Goal: Transaction & Acquisition: Book appointment/travel/reservation

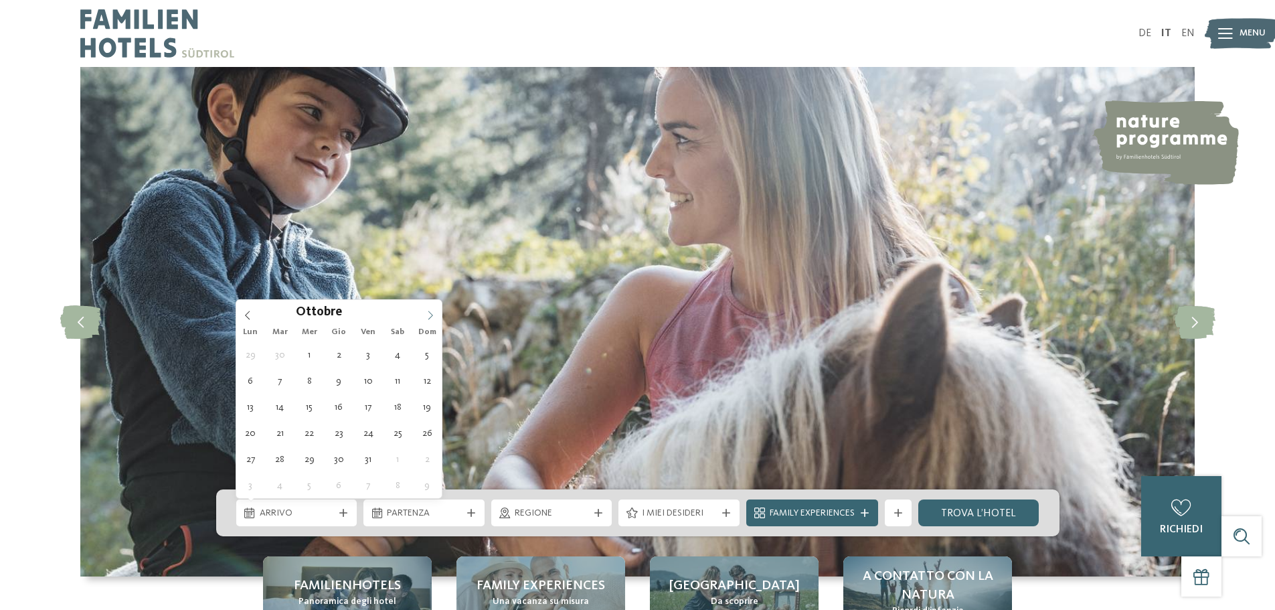
click at [426, 315] on icon at bounding box center [430, 315] width 9 height 9
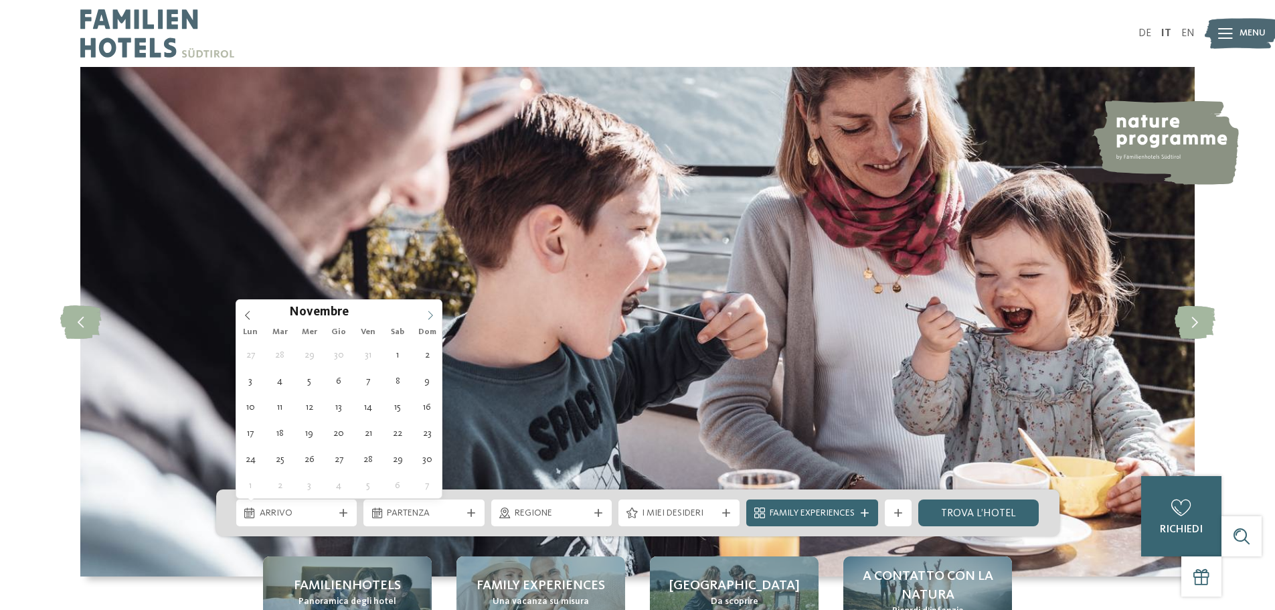
click at [426, 315] on icon at bounding box center [430, 315] width 9 height 9
type input "****"
click at [426, 315] on icon at bounding box center [430, 315] width 9 height 9
type div "[DATE]"
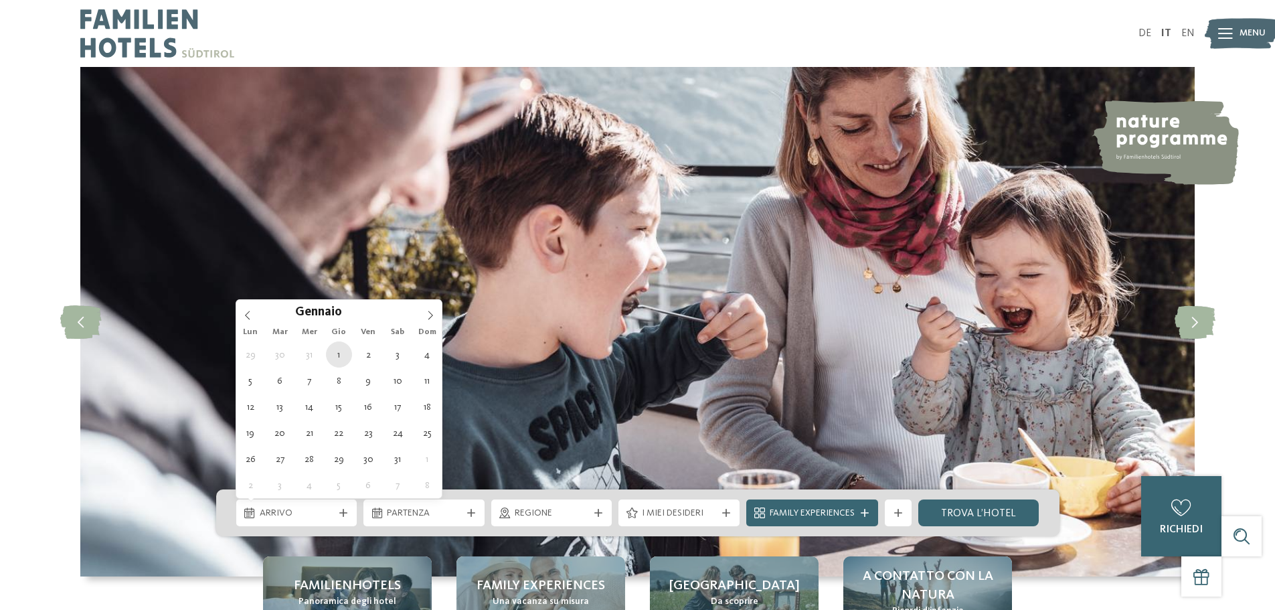
type input "****"
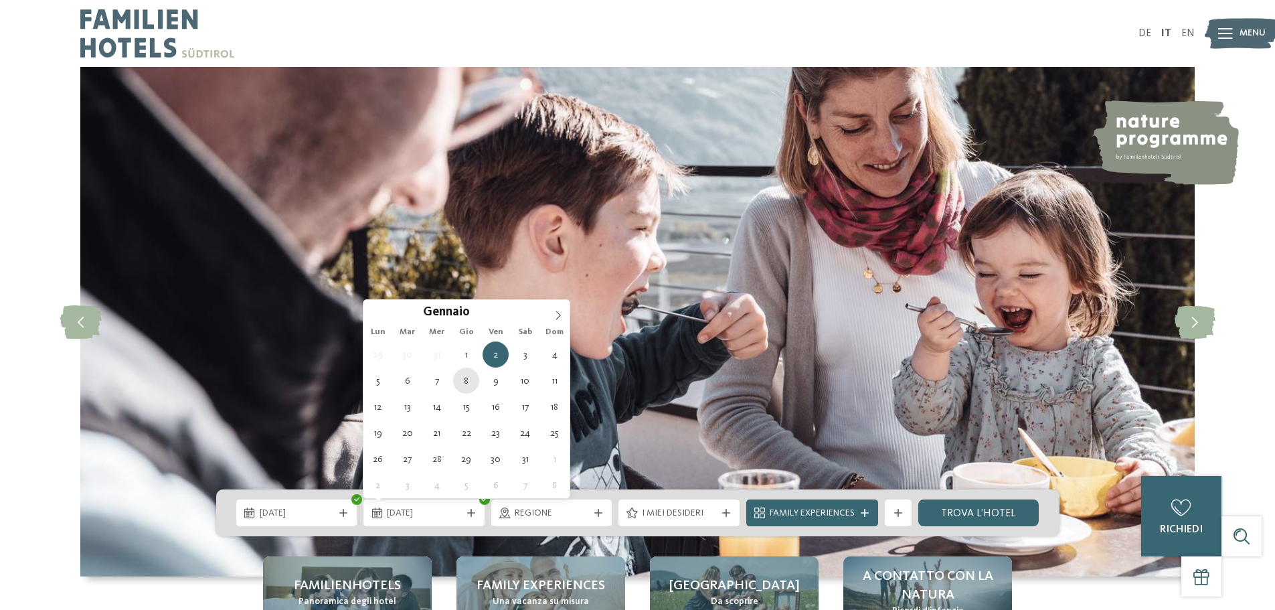
type div "[DATE]"
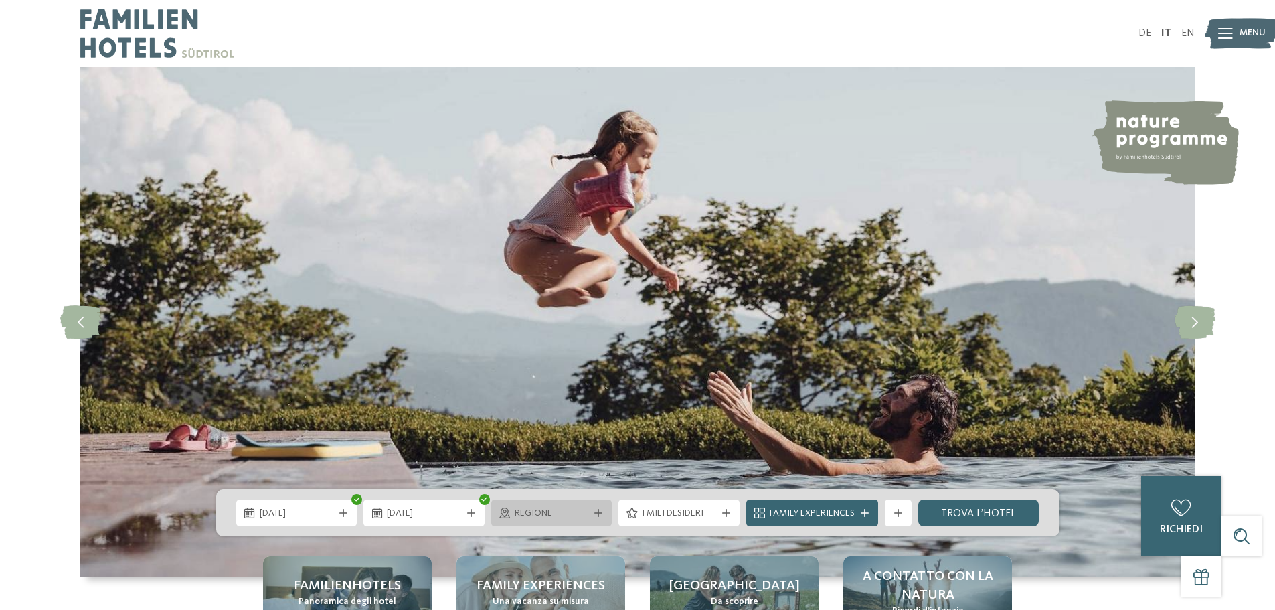
click at [597, 518] on div "Regione" at bounding box center [551, 512] width 121 height 27
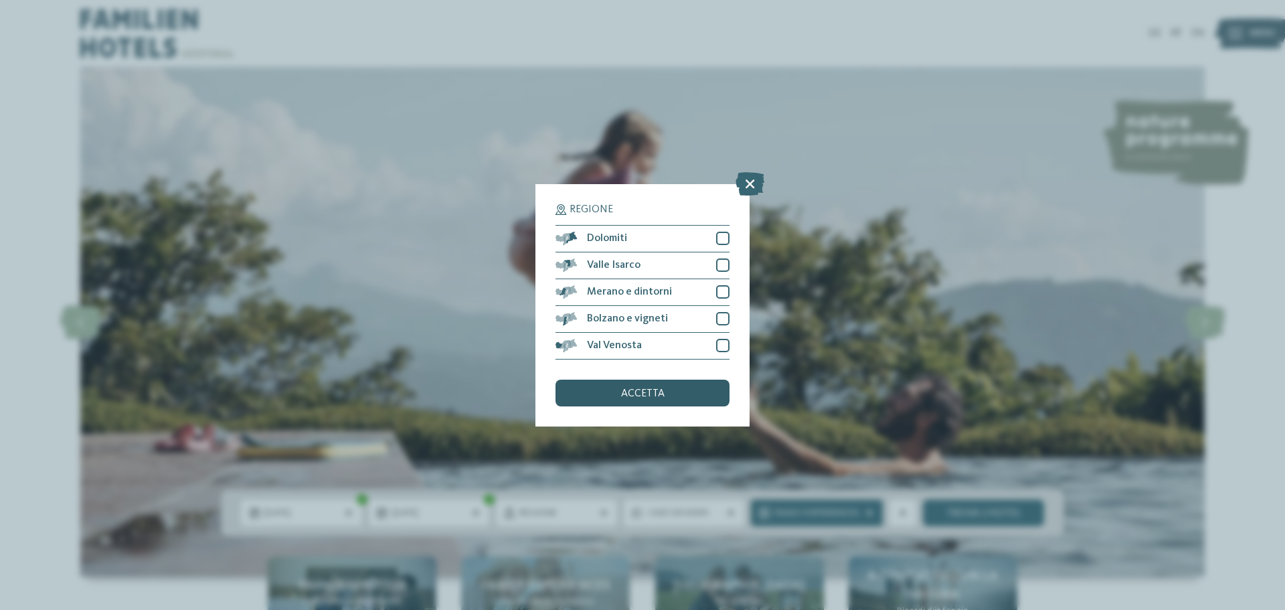
click at [655, 395] on span "accetta" at bounding box center [643, 393] width 44 height 11
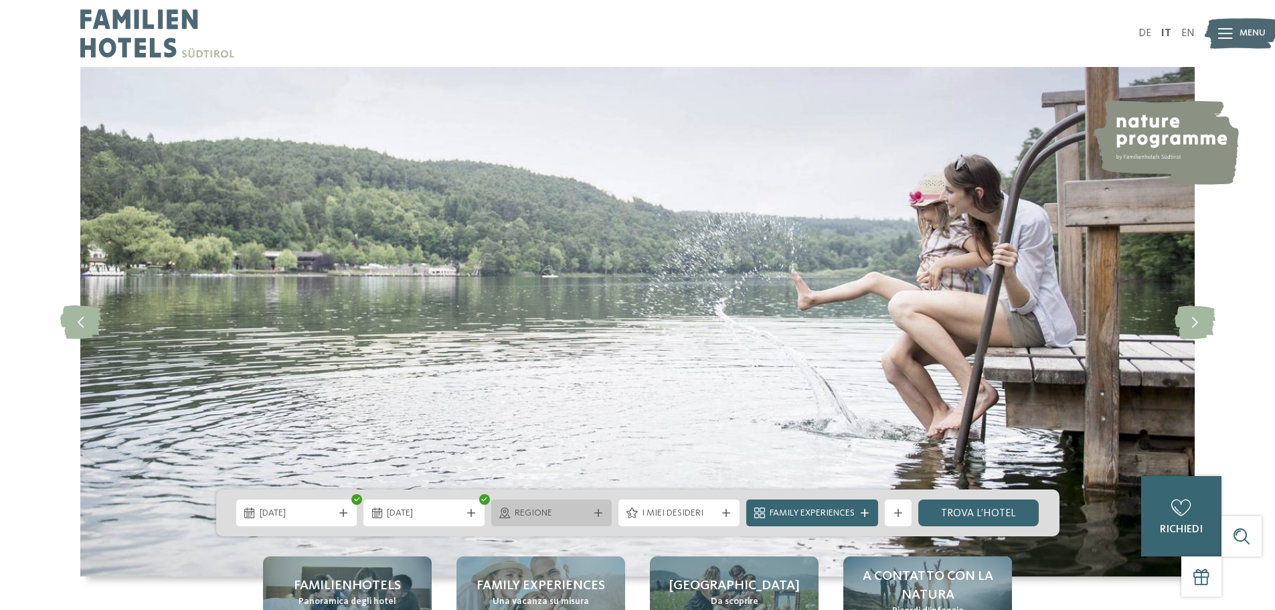
click at [562, 523] on div "Regione" at bounding box center [551, 512] width 121 height 27
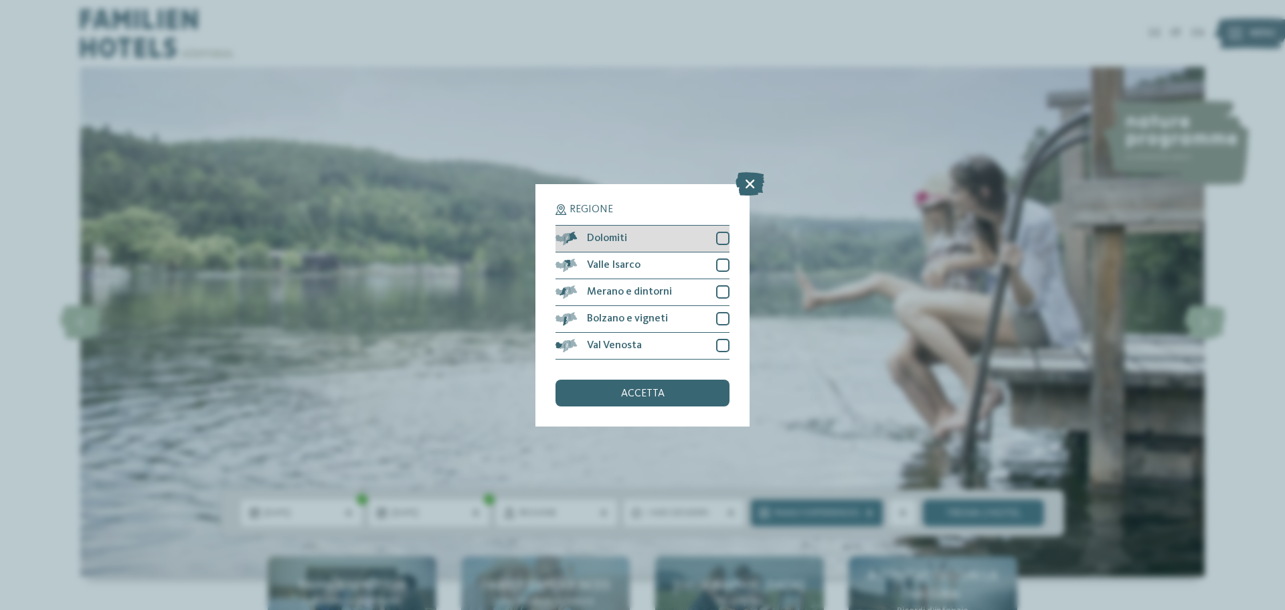
click at [726, 243] on div at bounding box center [722, 238] width 13 height 13
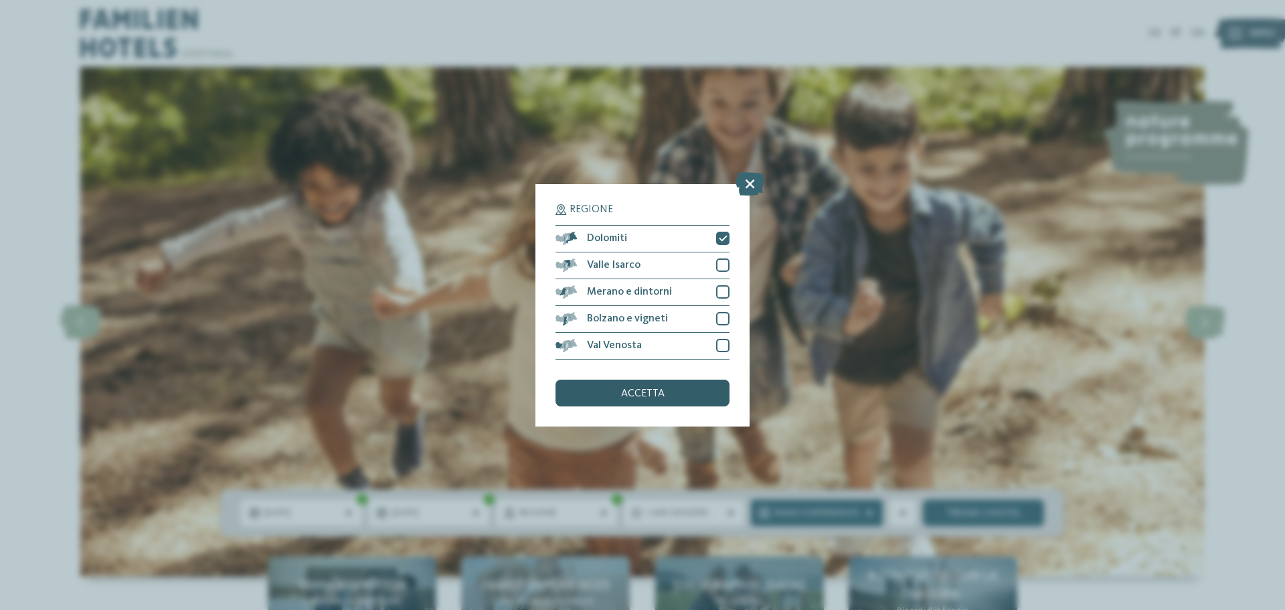
click at [663, 395] on span "accetta" at bounding box center [643, 393] width 44 height 11
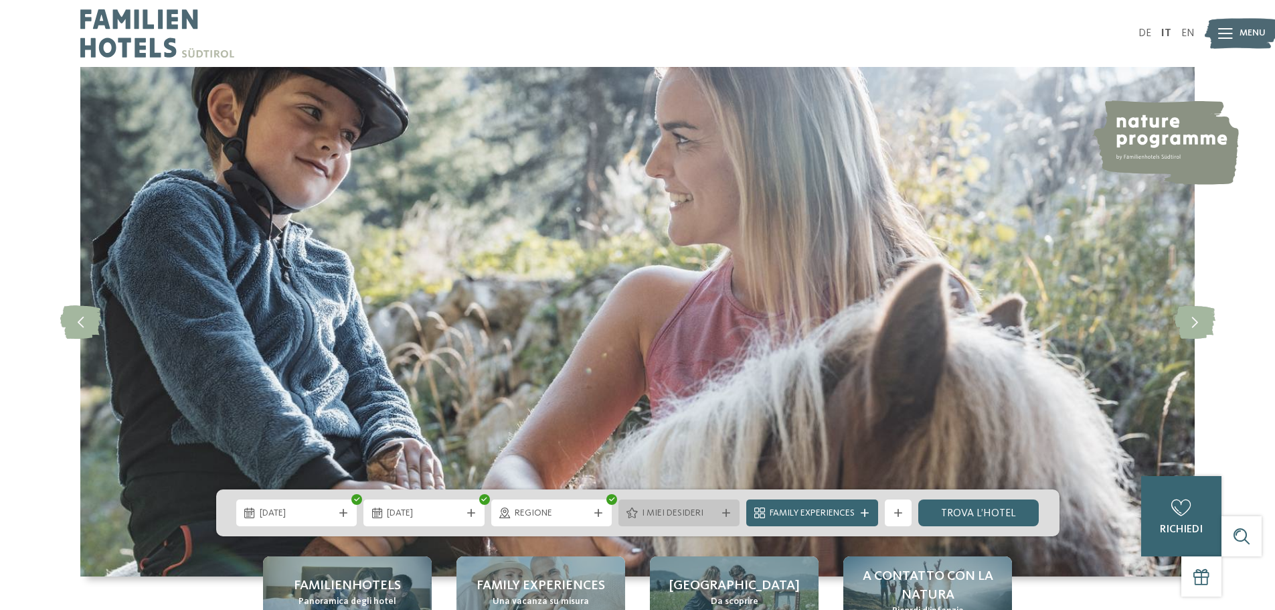
click at [725, 523] on div "I miei desideri" at bounding box center [679, 512] width 121 height 27
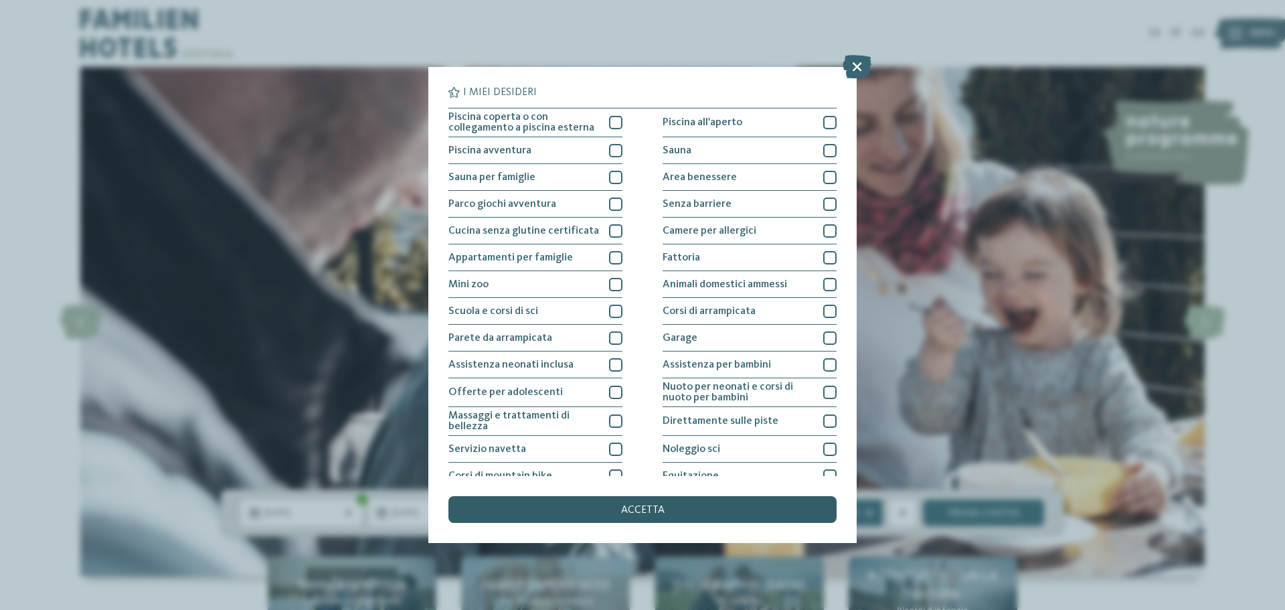
click at [808, 512] on div "accetta" at bounding box center [643, 509] width 388 height 27
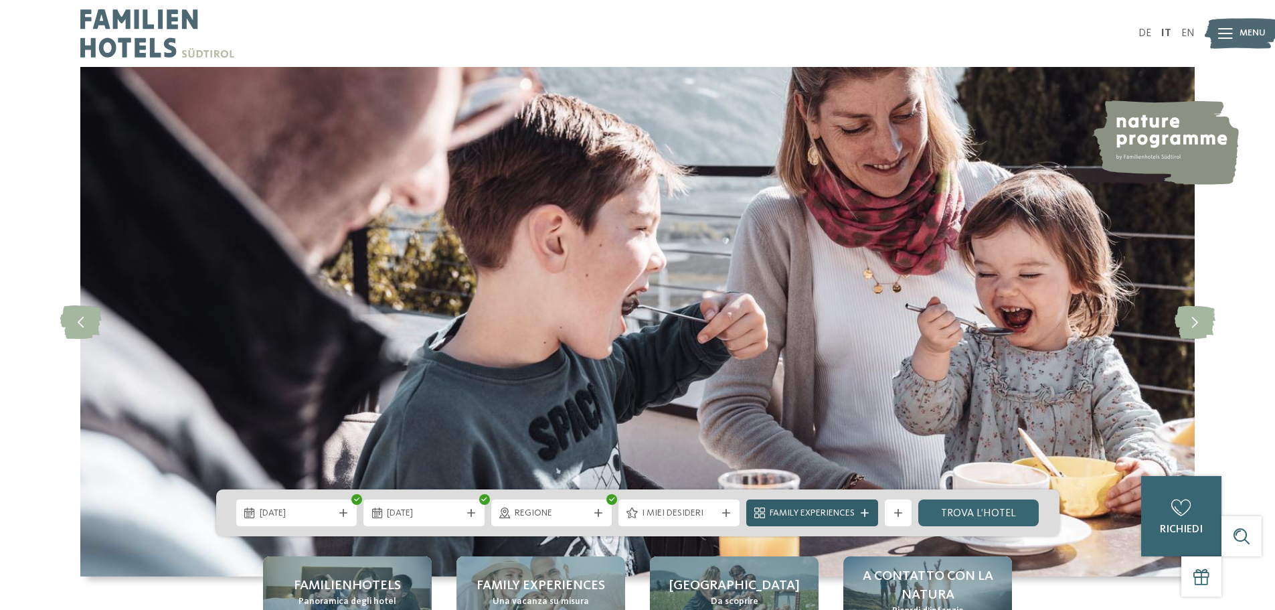
click at [862, 512] on icon at bounding box center [865, 513] width 8 height 8
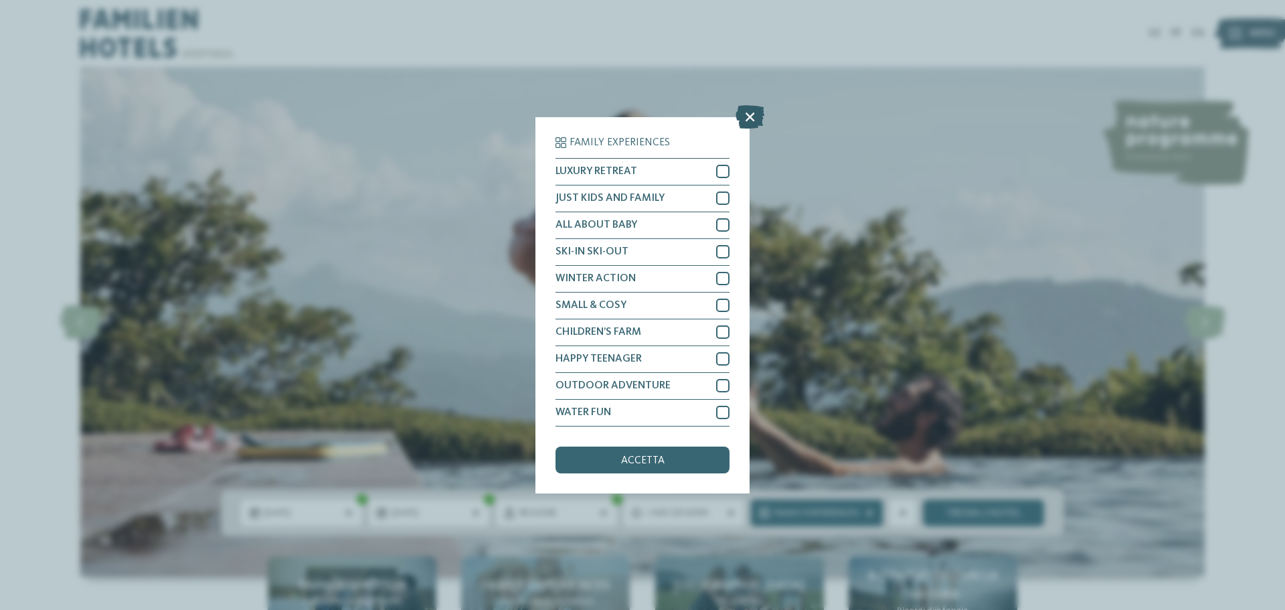
click at [749, 116] on icon at bounding box center [750, 115] width 29 height 23
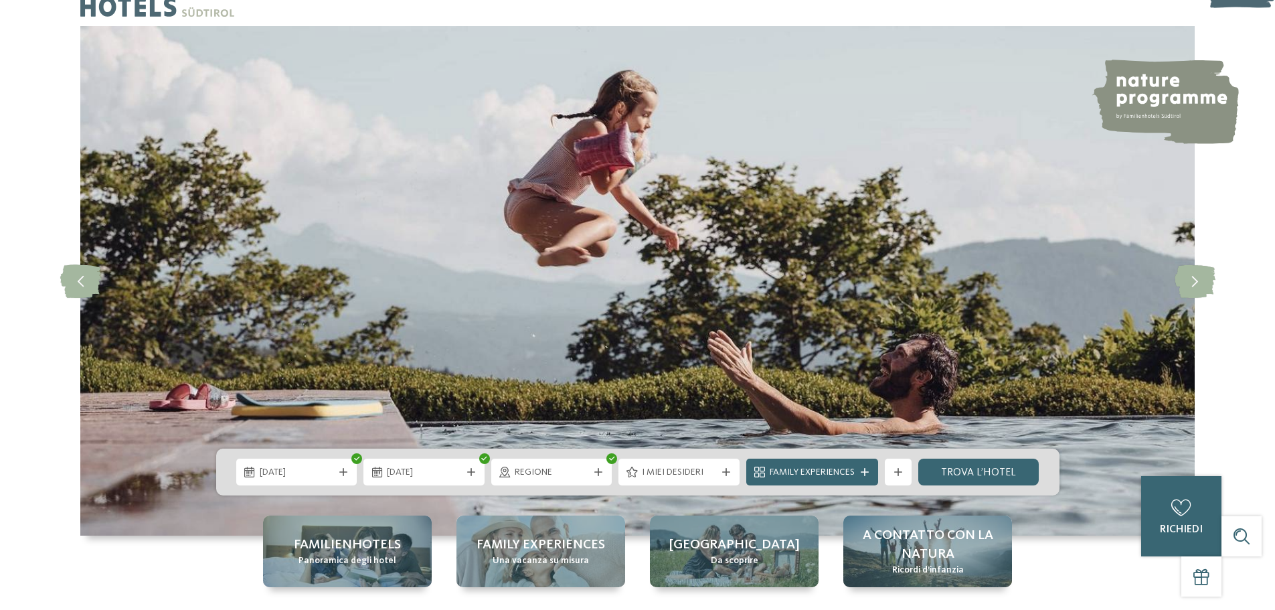
scroll to position [67, 0]
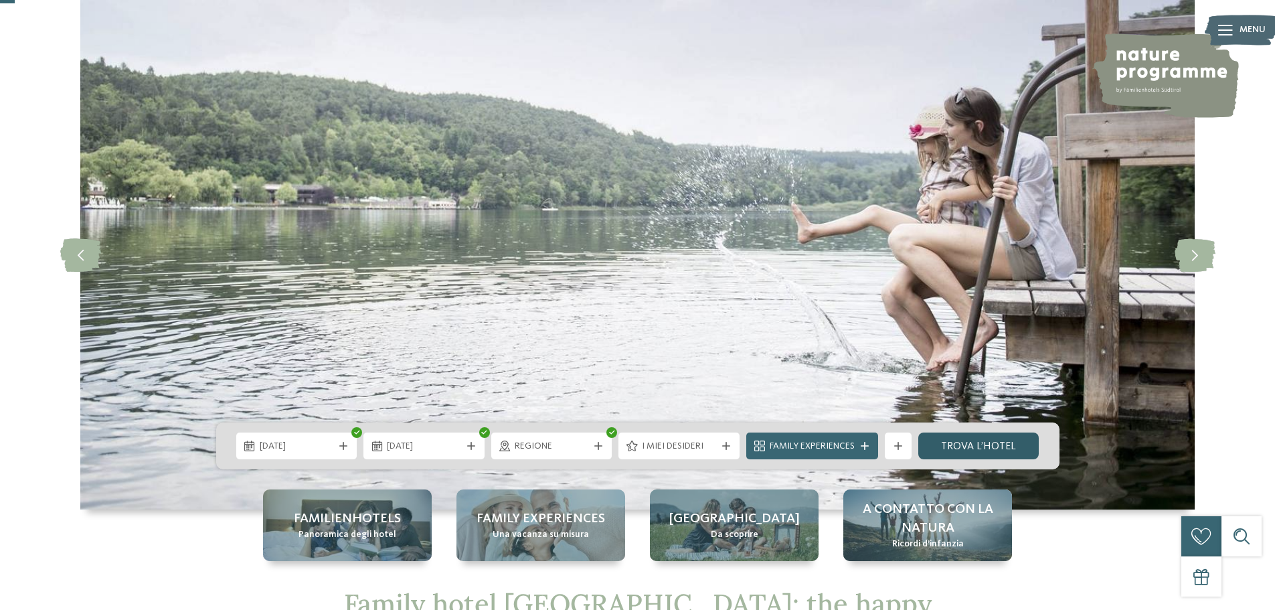
click at [950, 443] on link "trova l’hotel" at bounding box center [979, 446] width 121 height 27
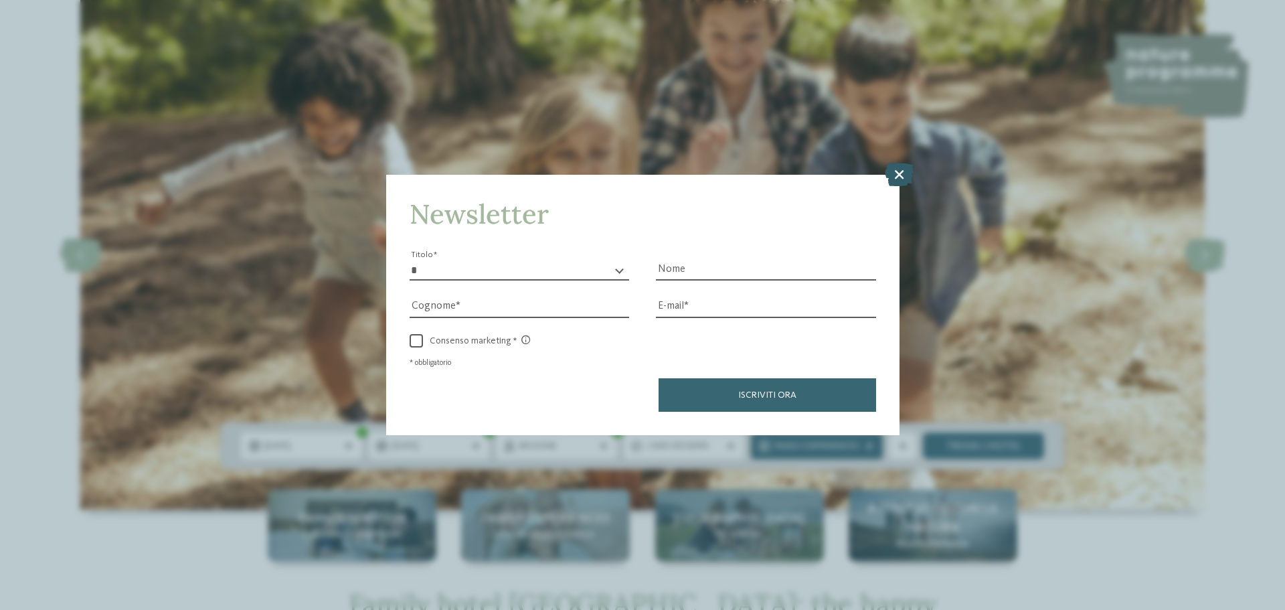
click at [891, 177] on icon at bounding box center [899, 174] width 29 height 23
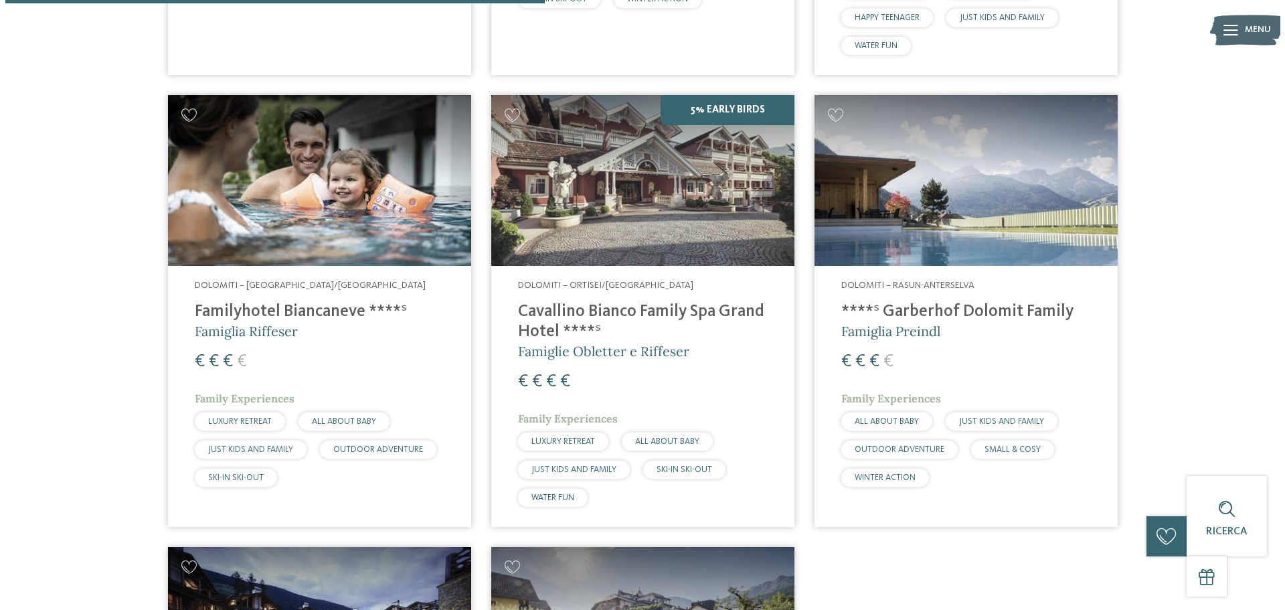
scroll to position [841, 0]
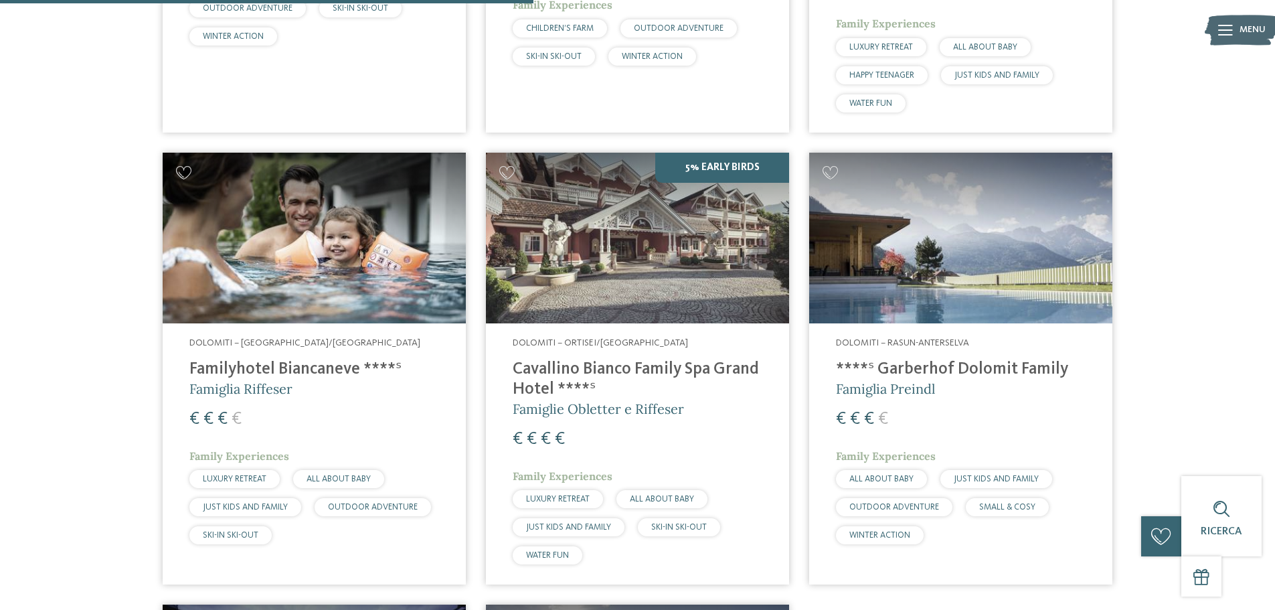
click at [663, 252] on img at bounding box center [637, 238] width 303 height 171
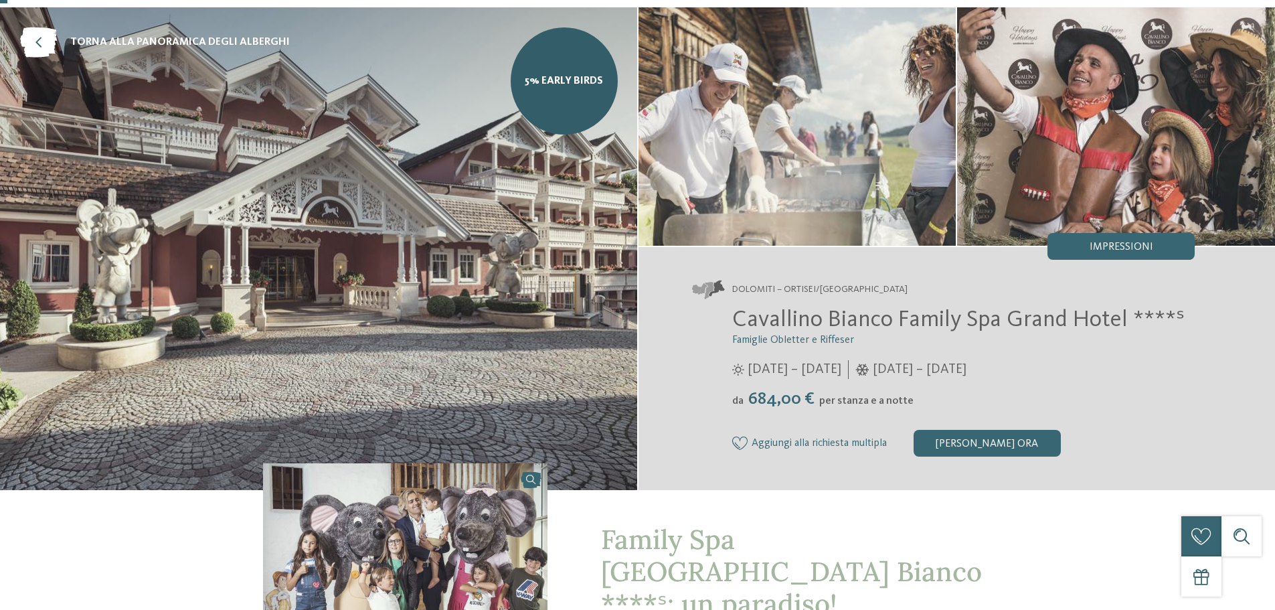
scroll to position [201, 0]
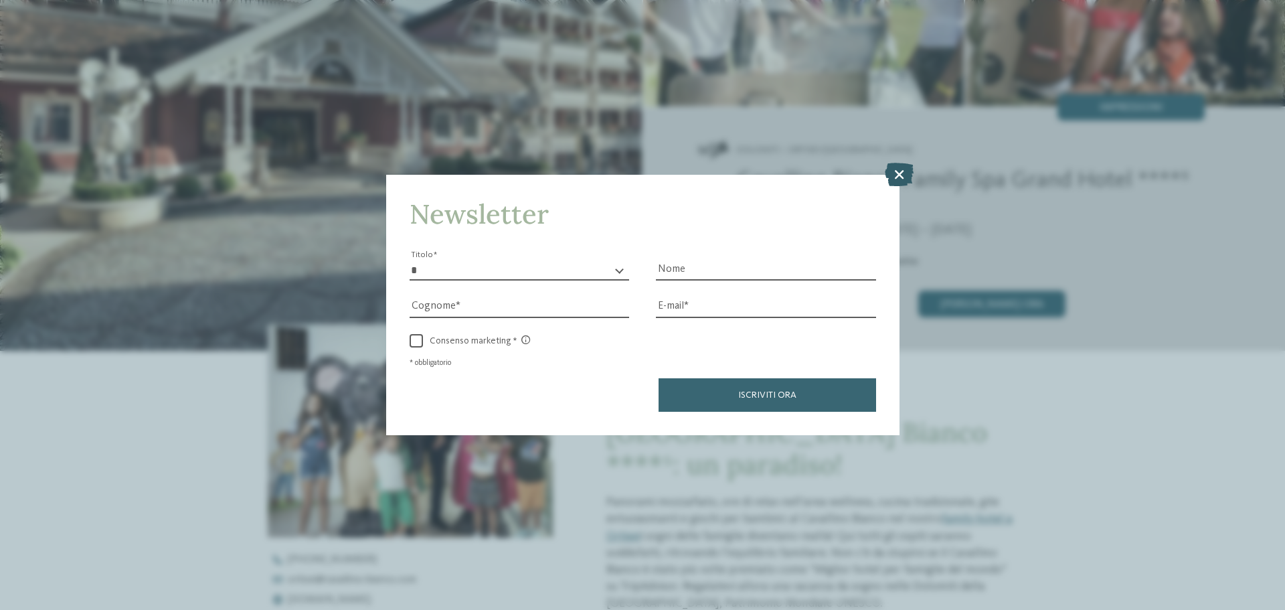
click at [892, 171] on icon at bounding box center [899, 174] width 29 height 23
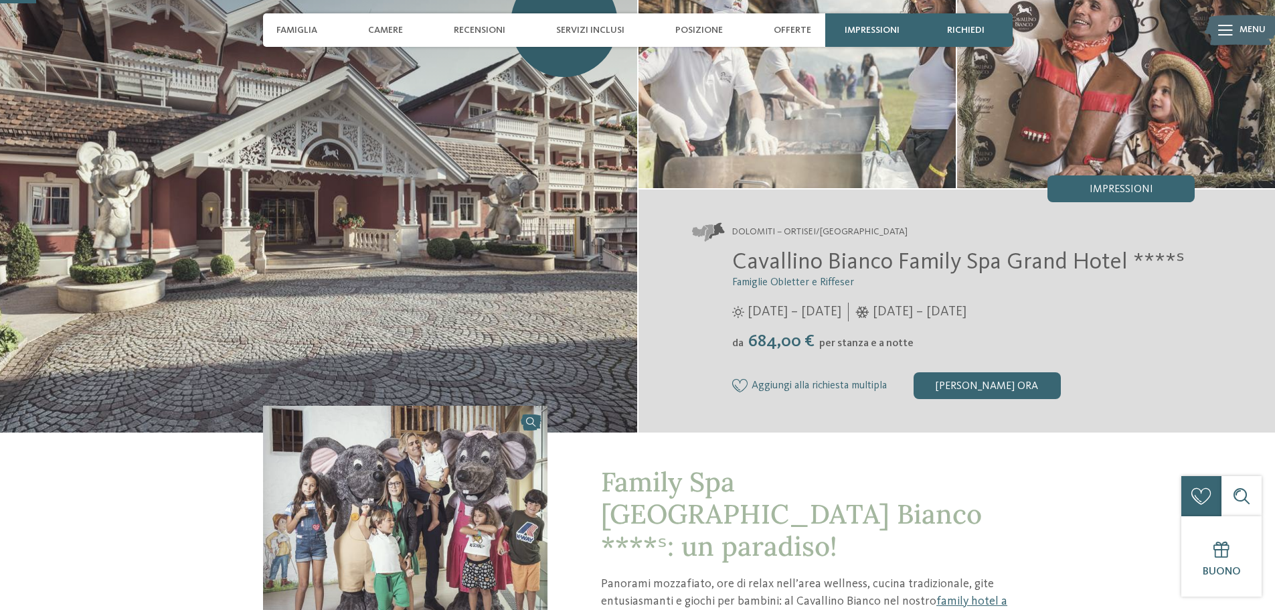
scroll to position [0, 0]
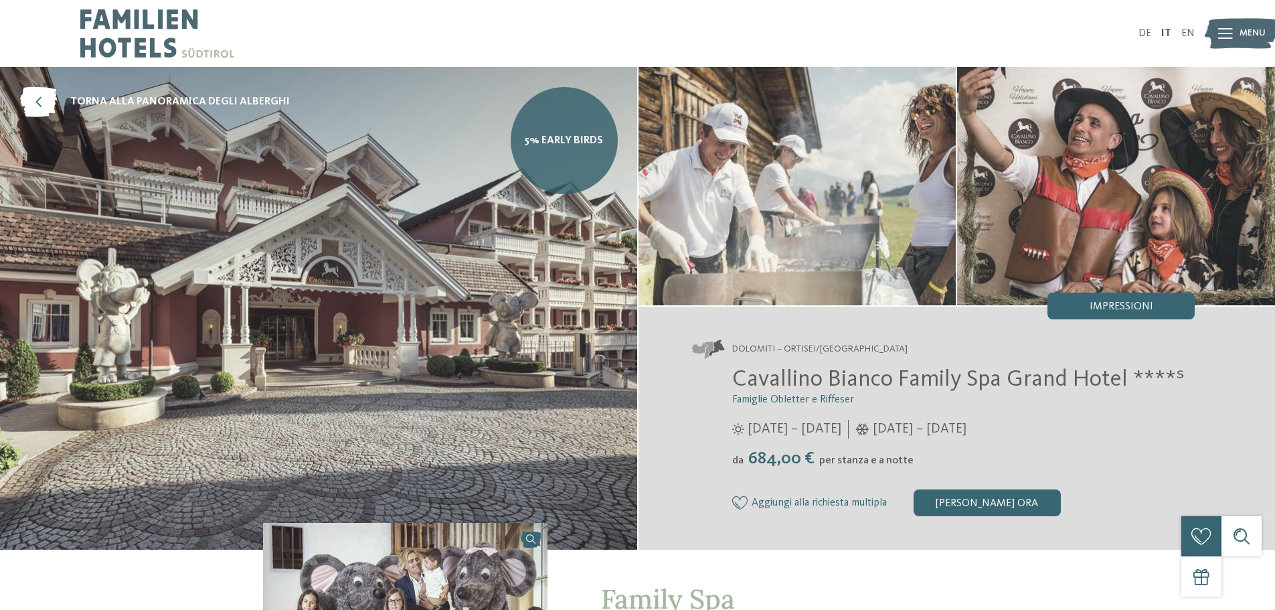
click at [542, 140] on span "5% Early Birds" at bounding box center [564, 140] width 78 height 15
